Goal: Information Seeking & Learning: Learn about a topic

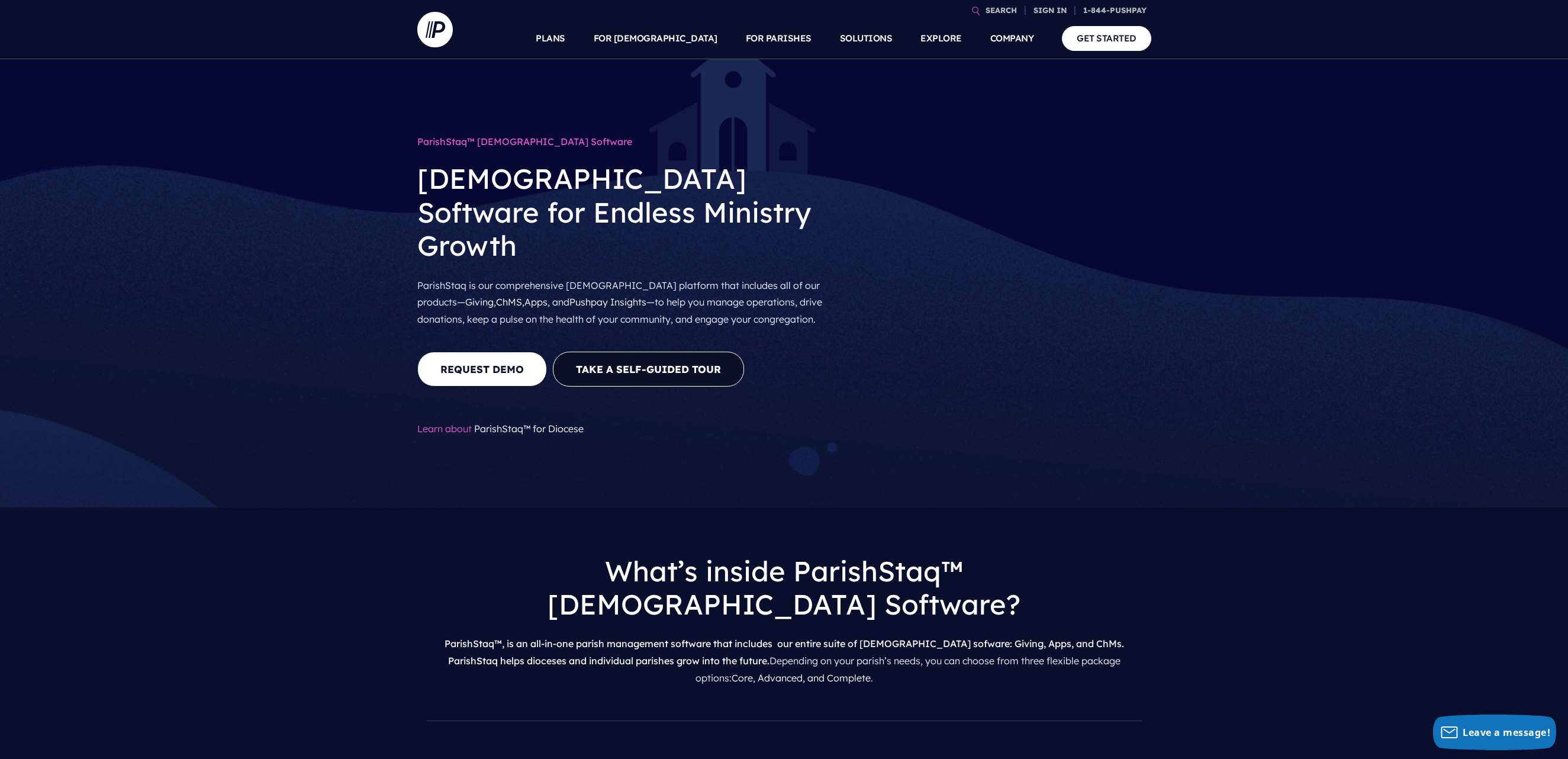
click at [1388, 507] on div "What’s inside ParishStaq™ Catholic Church Software? ParishStaq™, is an all-in-o…" at bounding box center [784, 624] width 1568 height 234
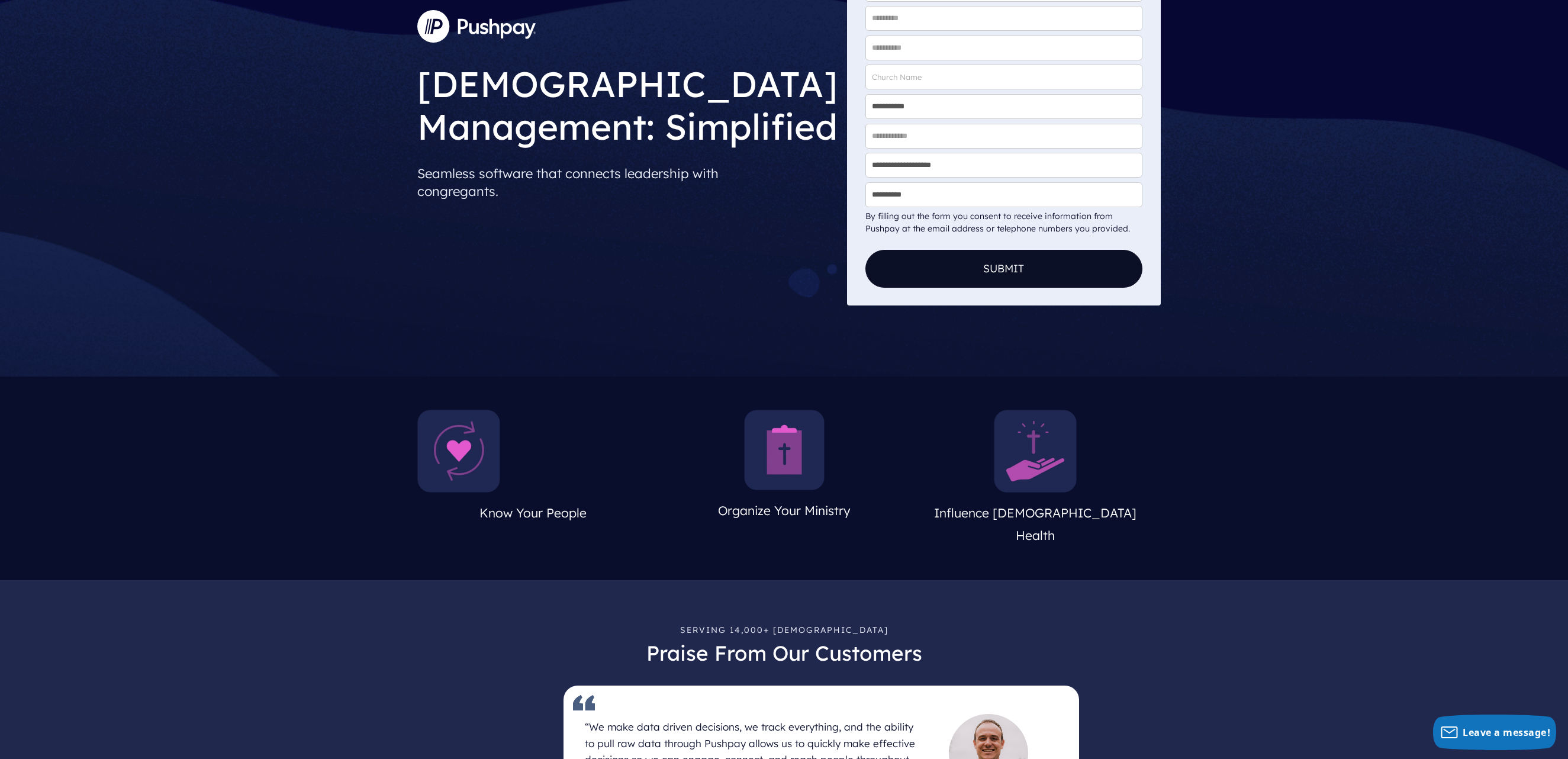
scroll to position [1908, 0]
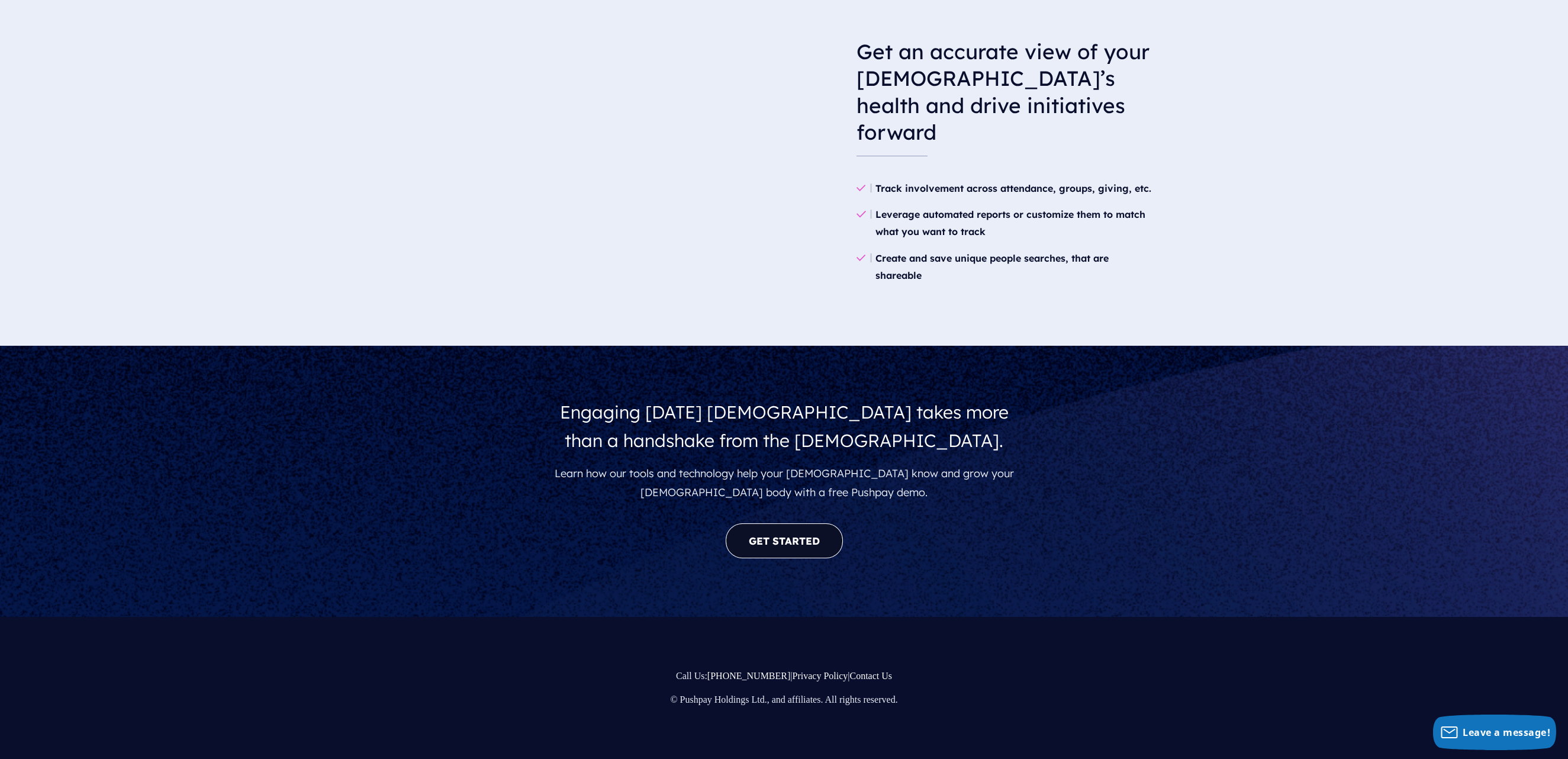
click at [796, 536] on link "GET STARTED" at bounding box center [784, 541] width 117 height 35
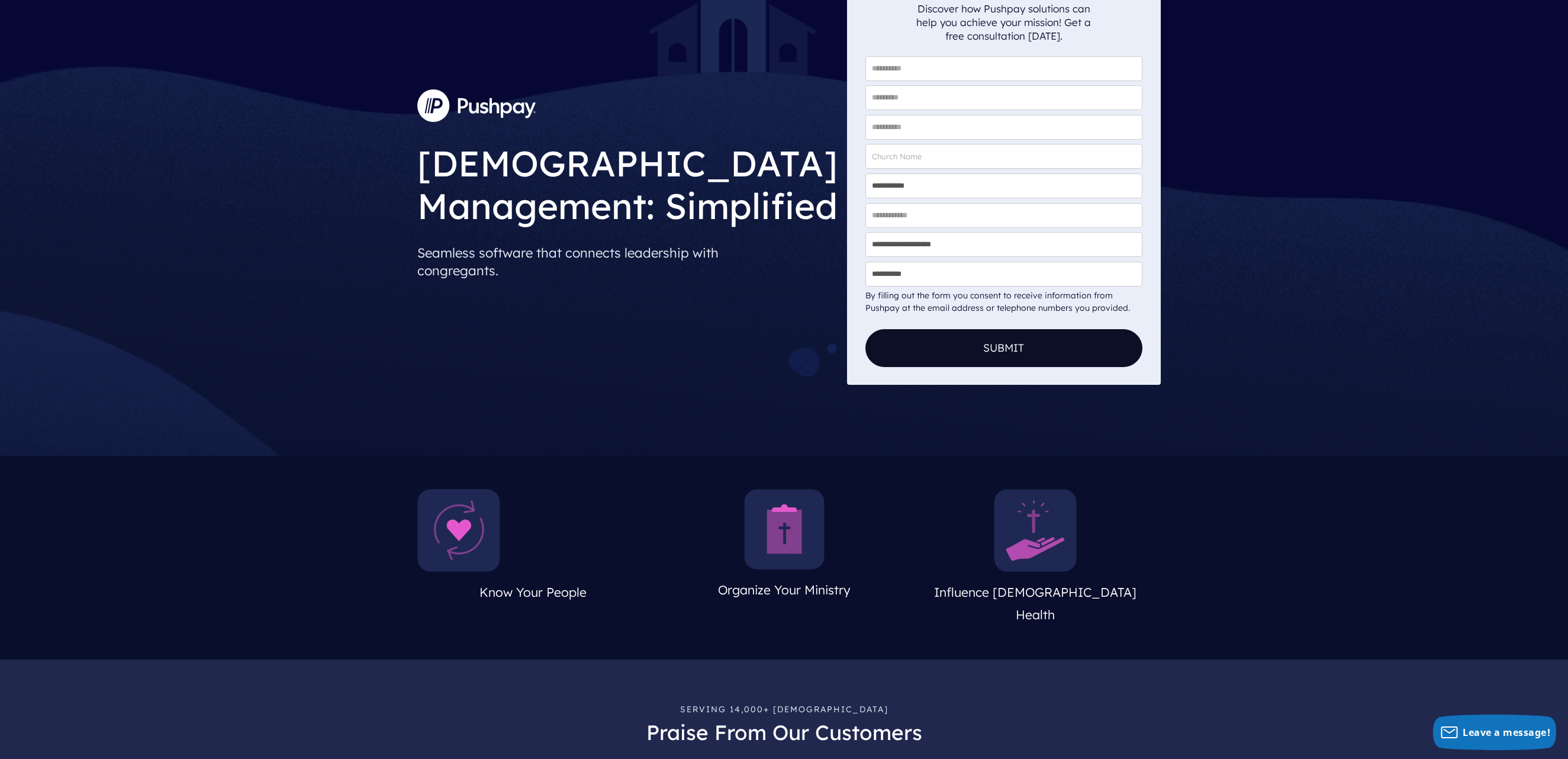
scroll to position [0, 0]
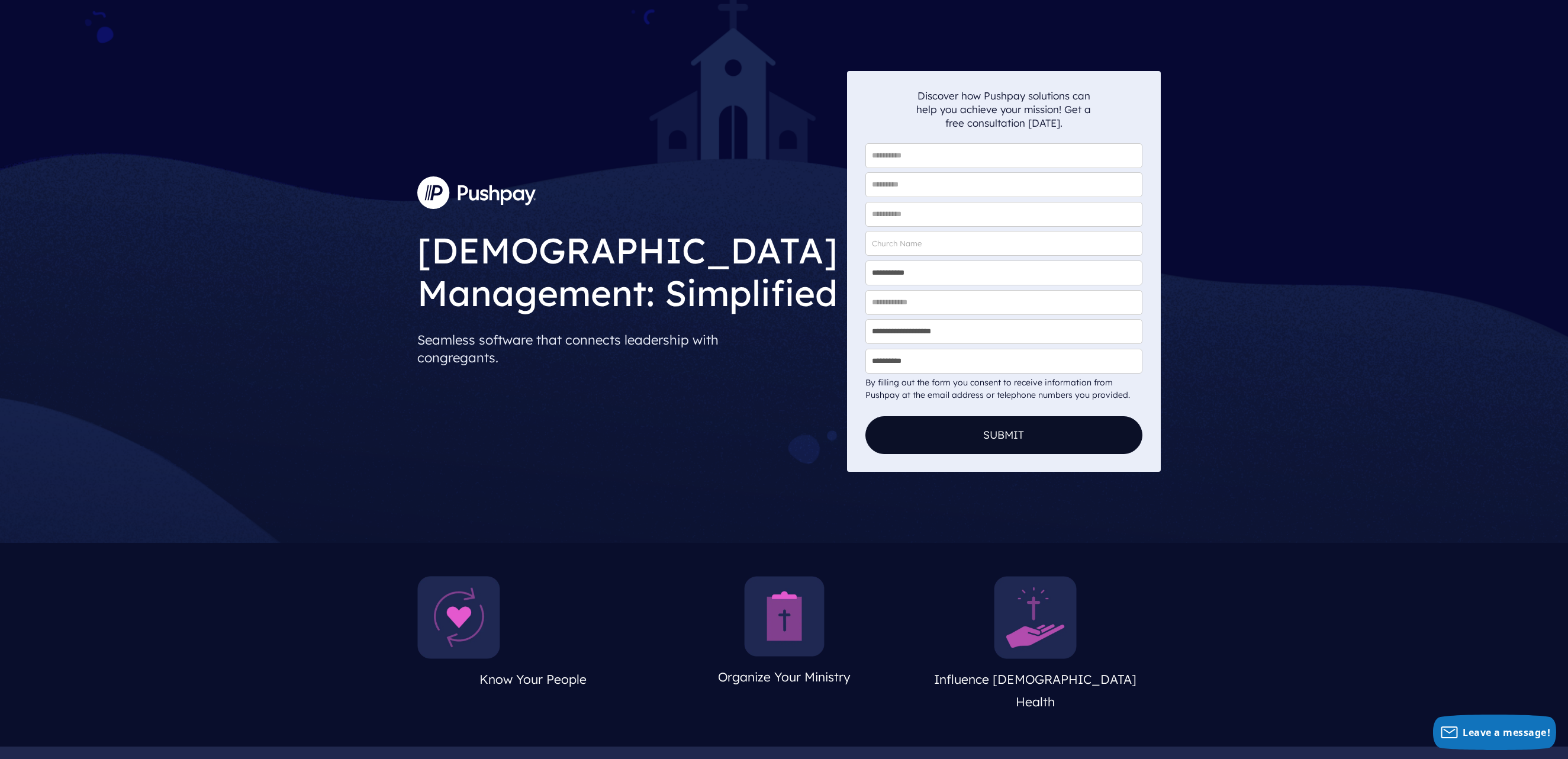
click at [935, 155] on input "* First Name" at bounding box center [1004, 156] width 277 height 25
click at [790, 643] on img at bounding box center [784, 616] width 80 height 80
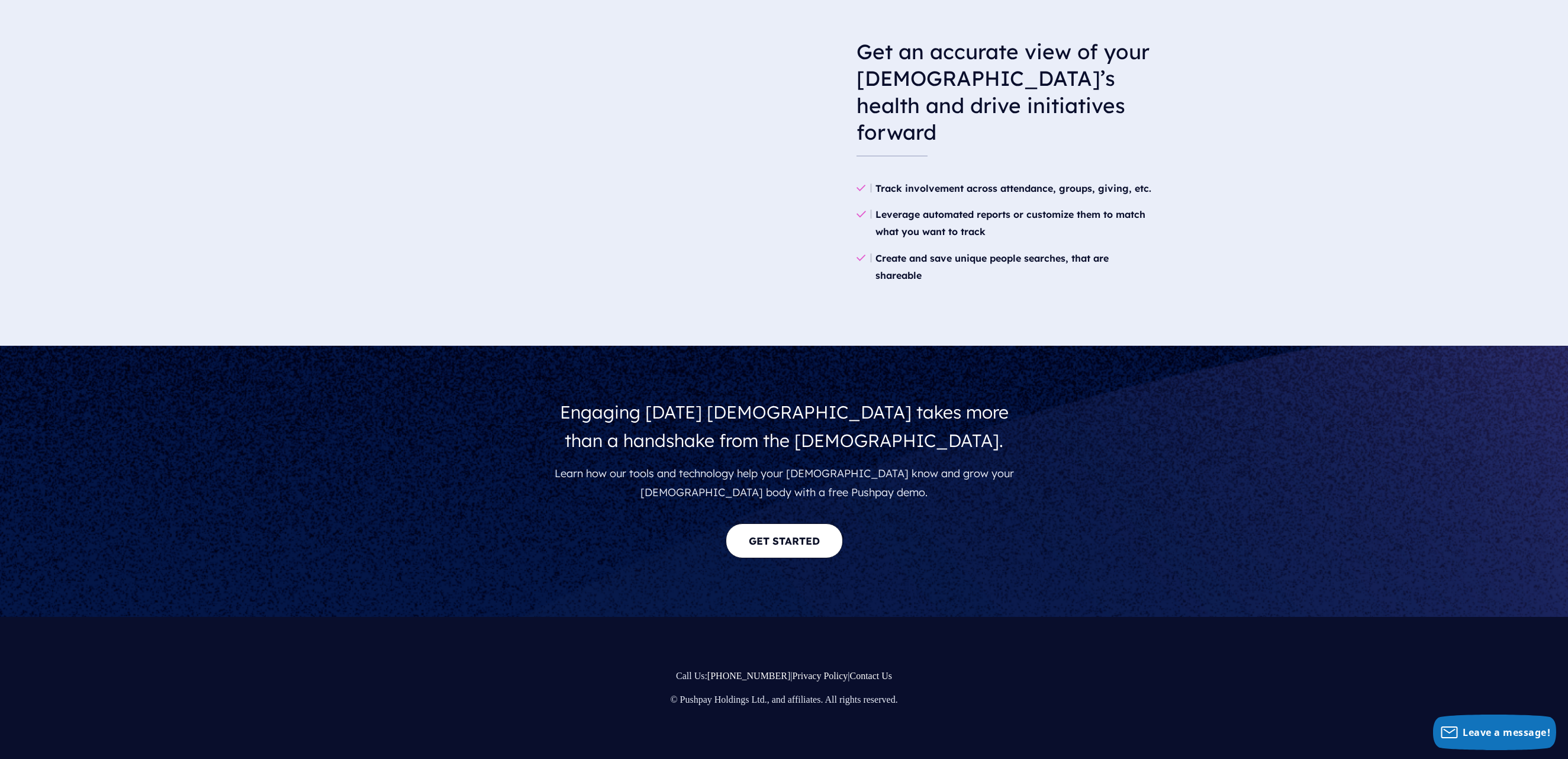
scroll to position [1908, 0]
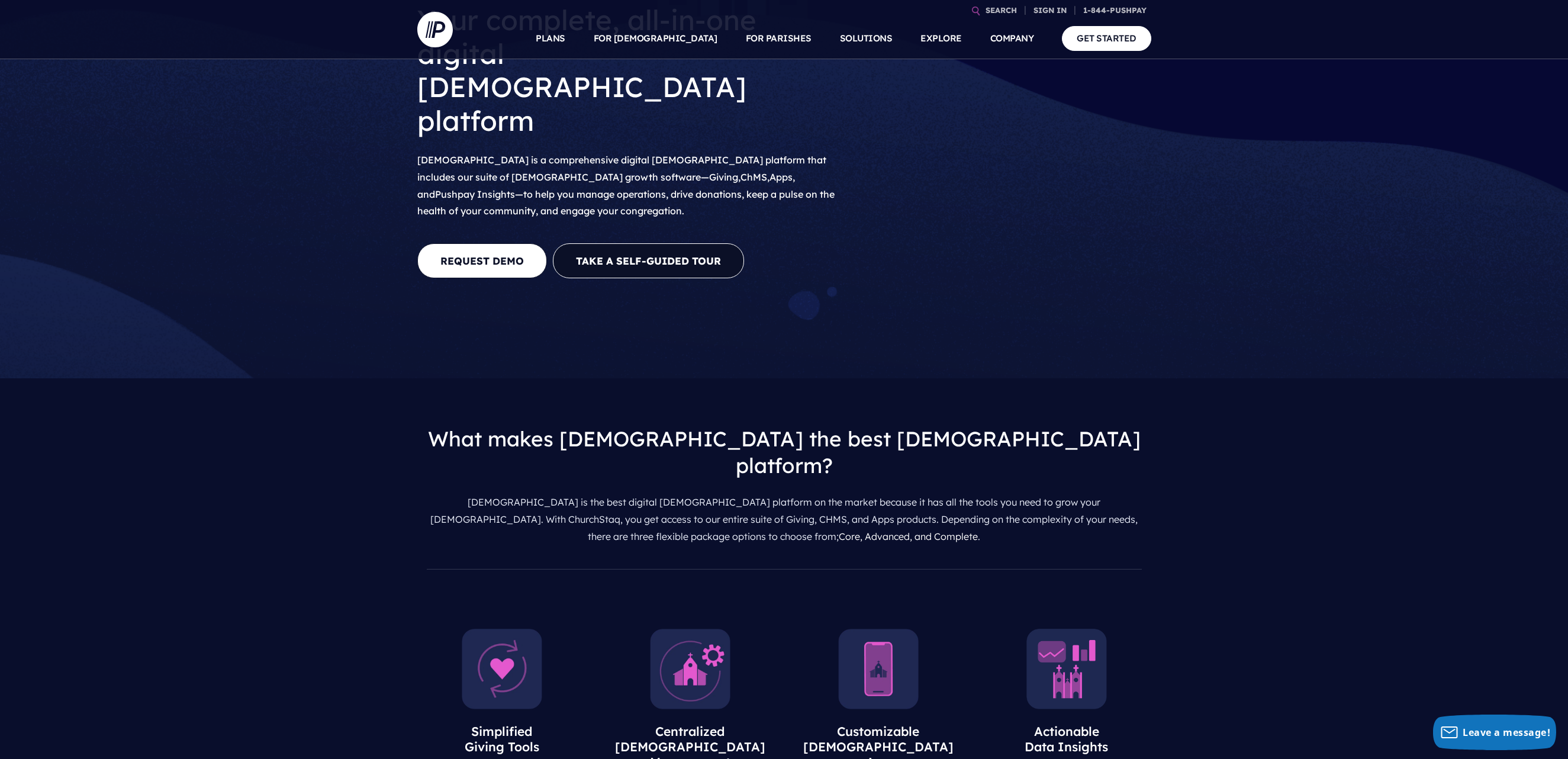
scroll to position [236, 0]
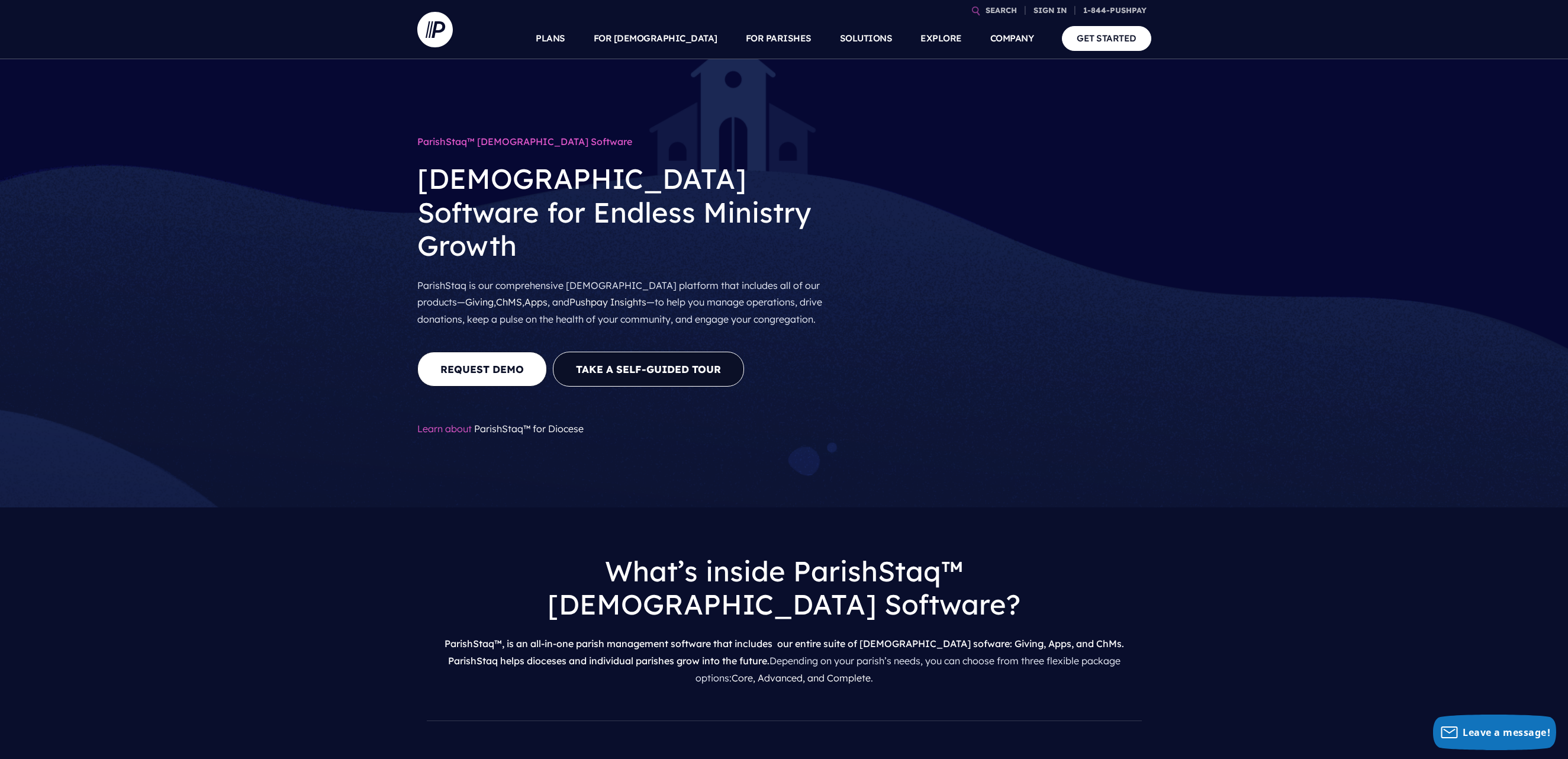
scroll to position [119, 0]
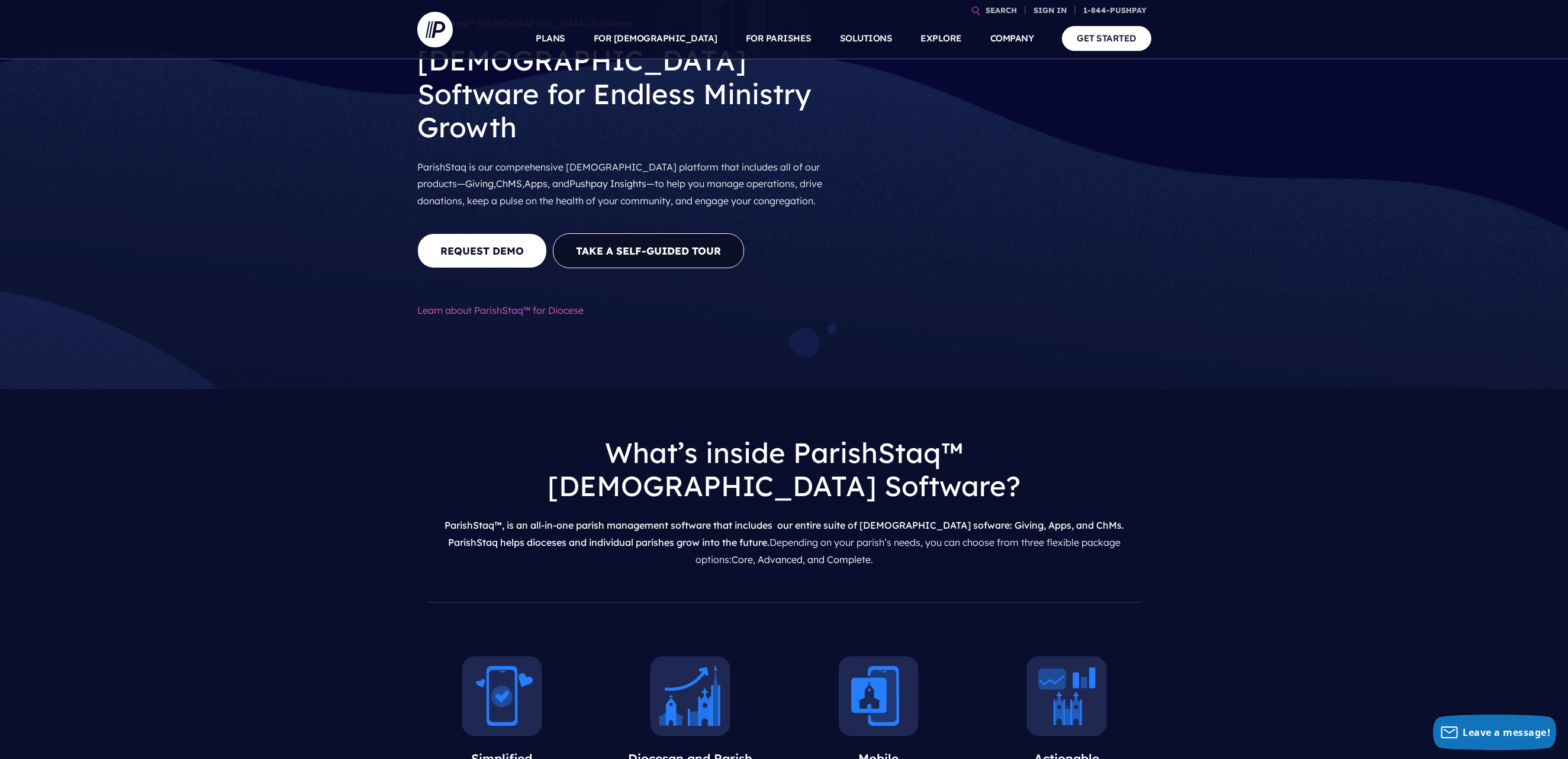
click at [527, 304] on link "ParishStaq™ for Diocese" at bounding box center [528, 310] width 109 height 12
